Goal: Use online tool/utility: Utilize a website feature to perform a specific function

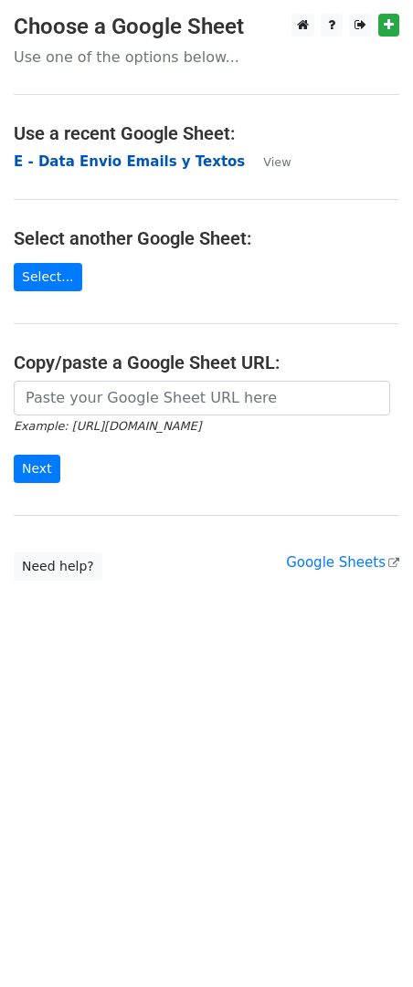
click at [87, 157] on strong "E - Data Envio Emails y Textos" at bounding box center [129, 161] width 231 height 16
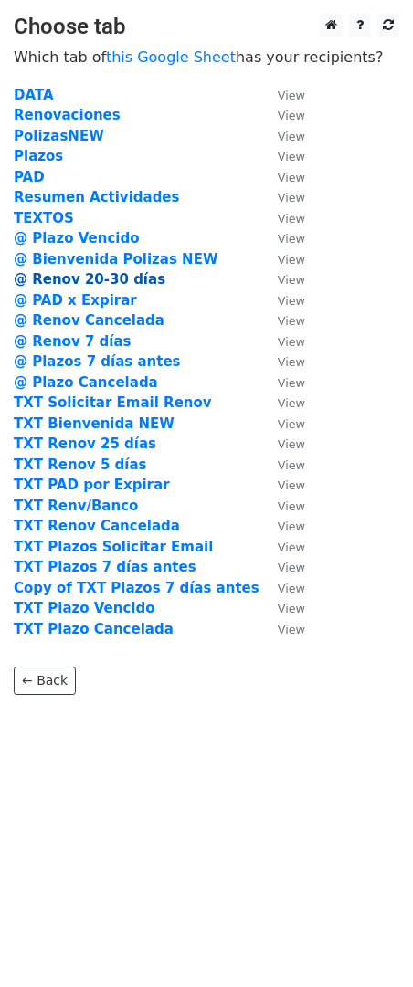
click at [127, 282] on strong "@ Renov 20-30 días" at bounding box center [90, 279] width 152 height 16
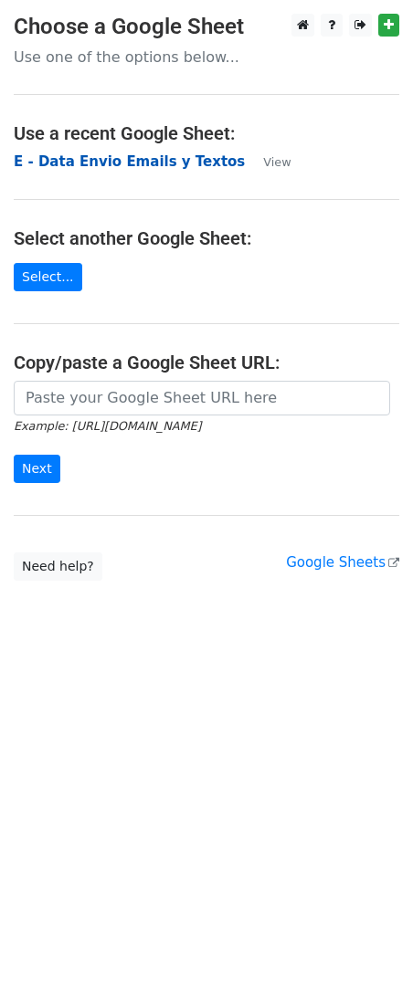
click at [91, 158] on strong "E - Data Envio Emails y Textos" at bounding box center [129, 161] width 231 height 16
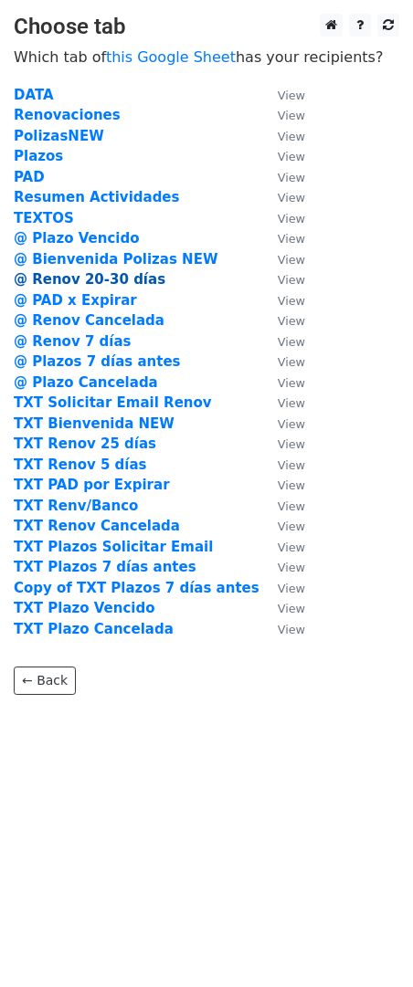
click at [119, 284] on strong "@ Renov 20-30 días" at bounding box center [90, 279] width 152 height 16
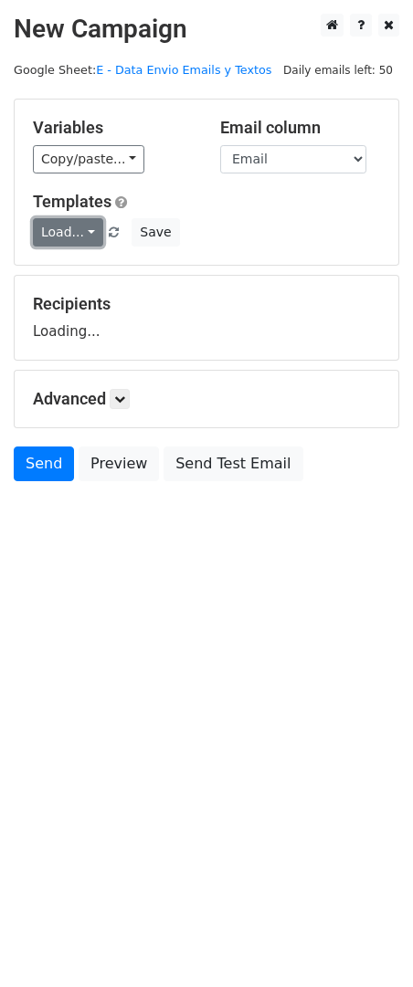
click at [77, 226] on link "Load..." at bounding box center [68, 232] width 70 height 28
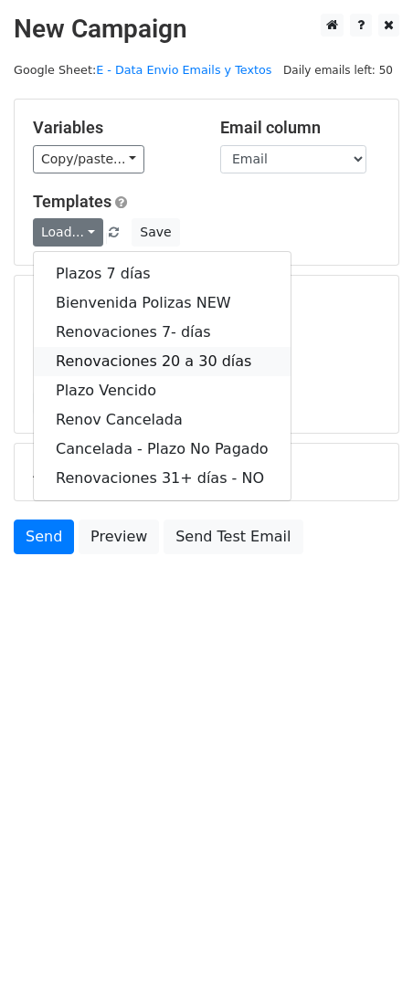
click at [196, 359] on link "Renovaciones 20 a 30 días" at bounding box center [162, 361] width 257 height 29
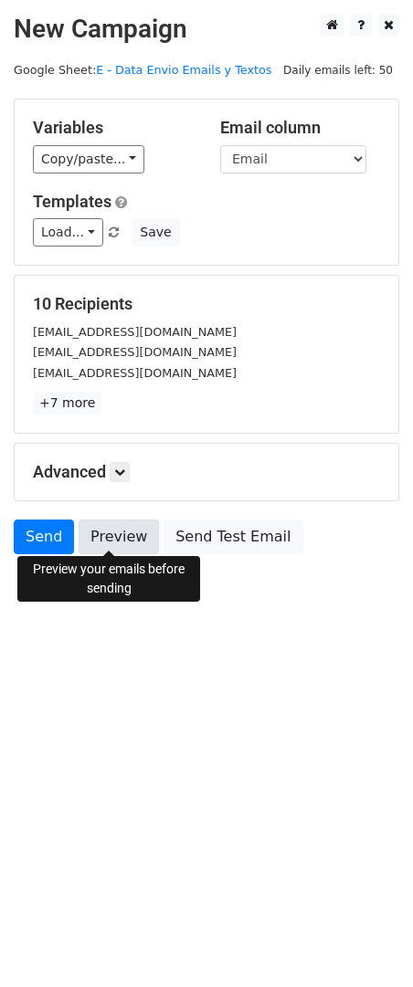
click at [106, 540] on link "Preview" at bounding box center [119, 537] width 80 height 35
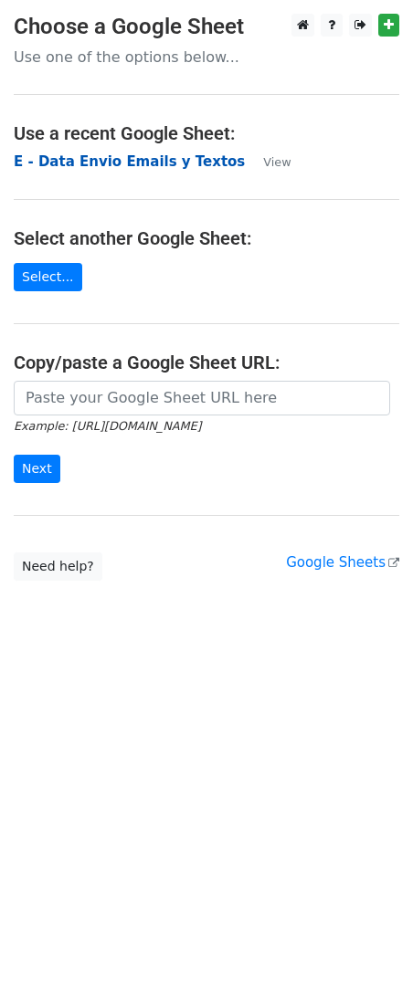
click at [110, 162] on strong "E - Data Envio Emails y Textos" at bounding box center [129, 161] width 231 height 16
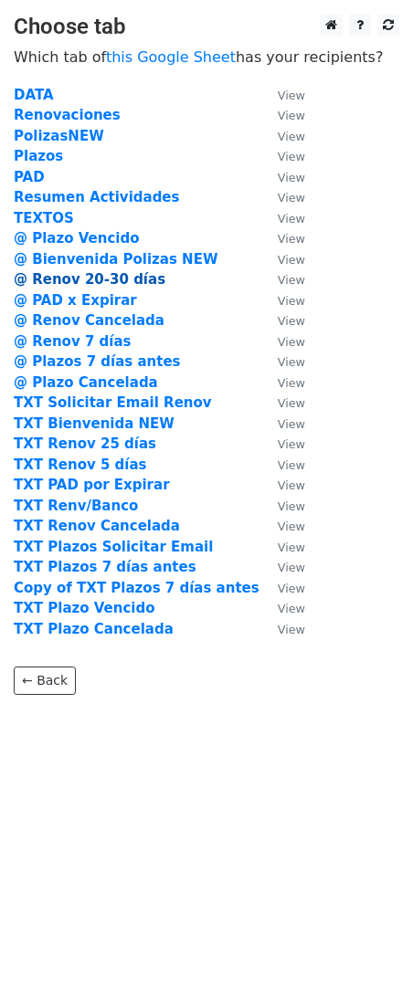
click at [138, 279] on strong "@ Renov 20-30 días" at bounding box center [90, 279] width 152 height 16
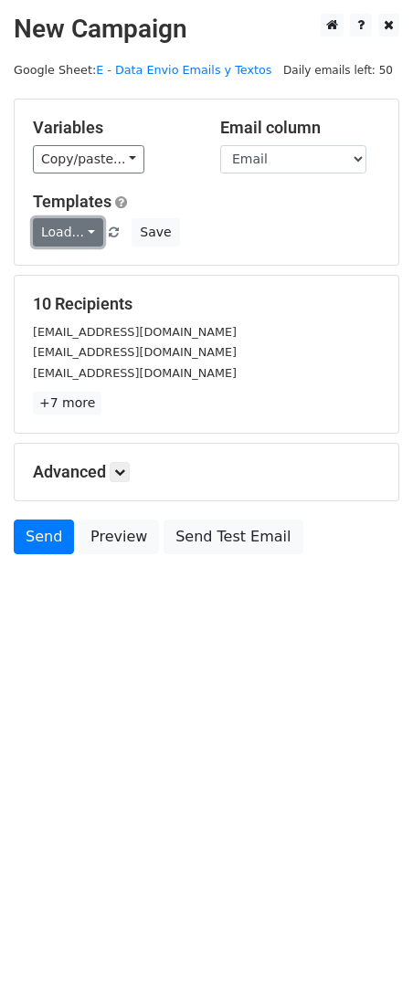
click at [69, 233] on link "Load..." at bounding box center [68, 232] width 70 height 28
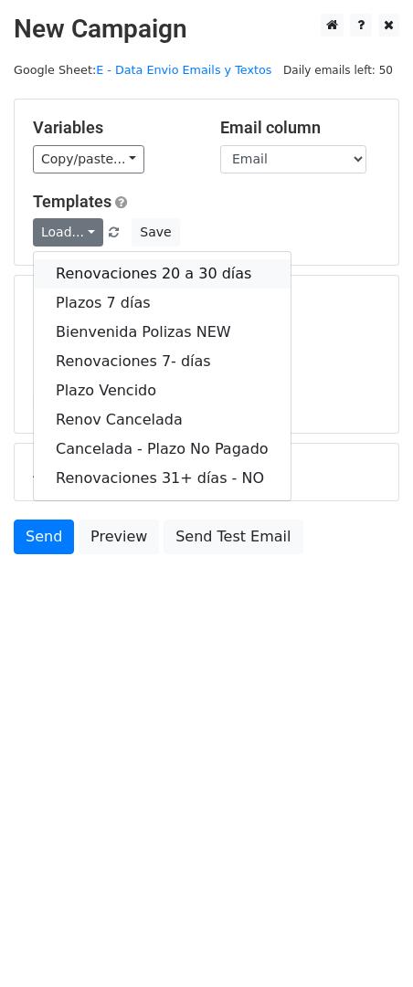
click at [196, 272] on link "Renovaciones 20 a 30 días" at bounding box center [162, 273] width 257 height 29
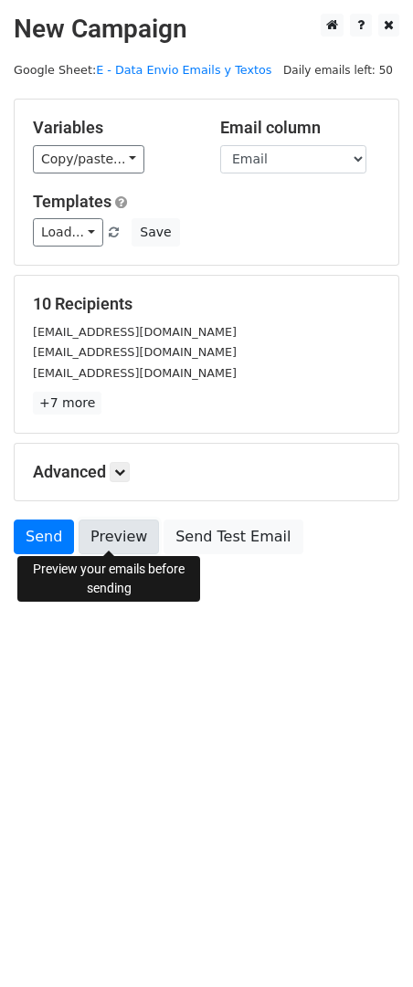
click at [117, 531] on link "Preview" at bounding box center [119, 537] width 80 height 35
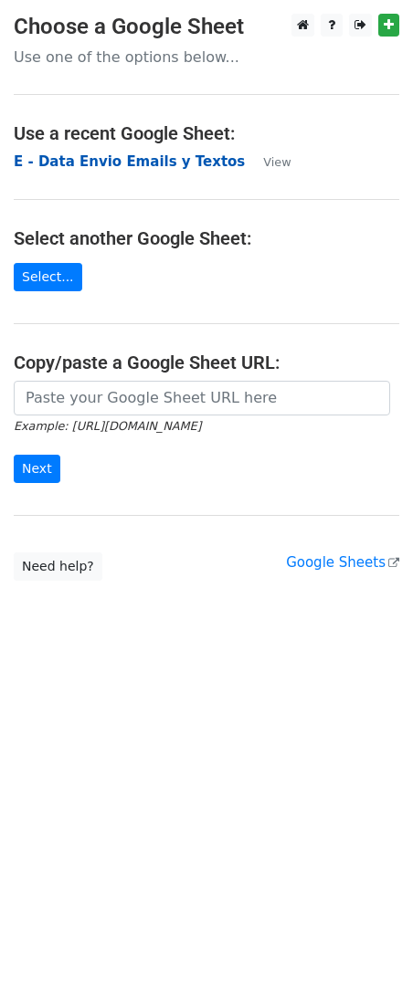
click at [82, 167] on strong "E - Data Envio Emails y Textos" at bounding box center [129, 161] width 231 height 16
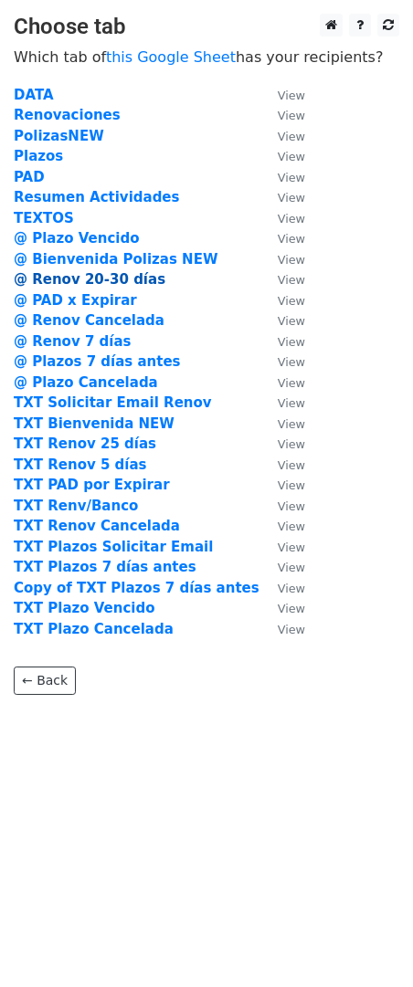
click at [121, 280] on strong "@ Renov 20-30 días" at bounding box center [90, 279] width 152 height 16
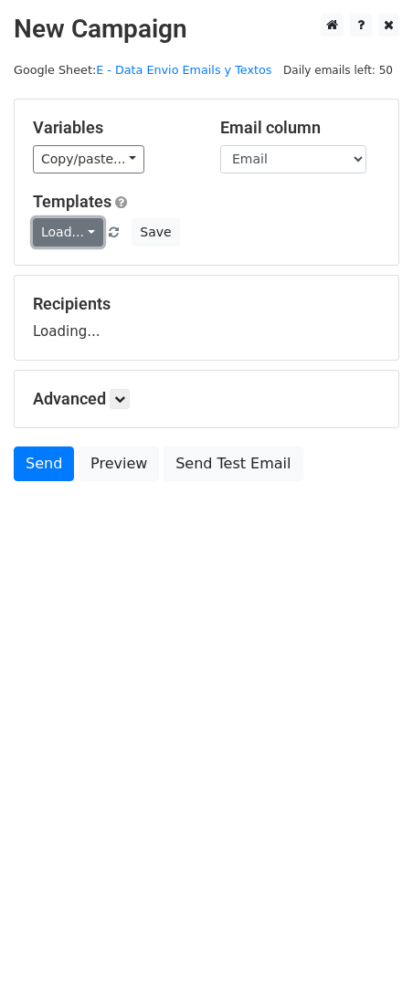
click at [77, 226] on link "Load..." at bounding box center [68, 232] width 70 height 28
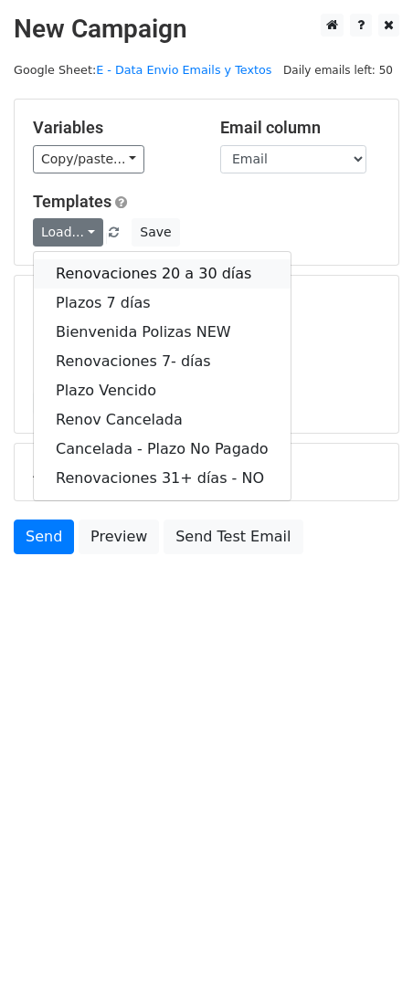
click at [203, 264] on link "Renovaciones 20 a 30 días" at bounding box center [162, 273] width 257 height 29
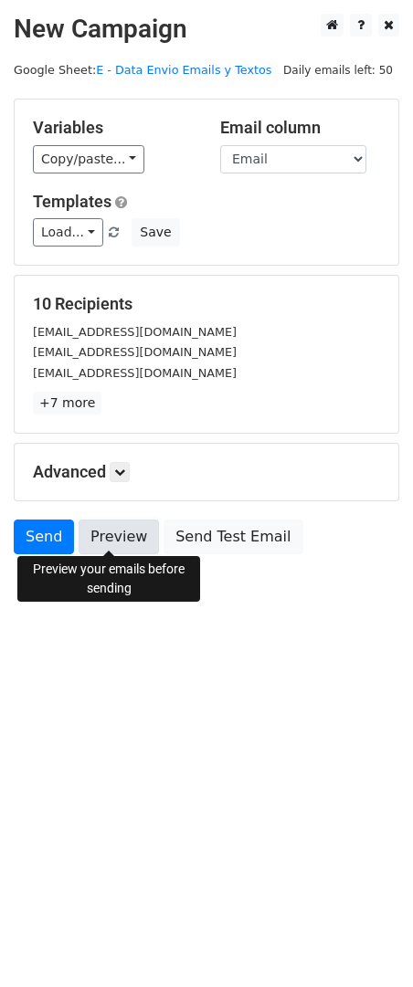
click at [117, 535] on link "Preview" at bounding box center [119, 537] width 80 height 35
